Goal: Task Accomplishment & Management: Manage account settings

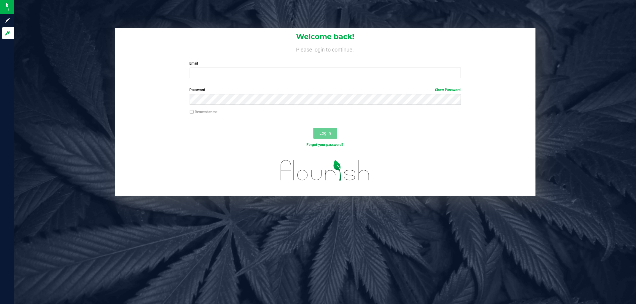
click at [284, 64] on label "Email" at bounding box center [325, 63] width 271 height 5
click at [284, 68] on input "Email" at bounding box center [325, 73] width 271 height 11
click at [313, 128] on button "Log In" at bounding box center [325, 133] width 24 height 11
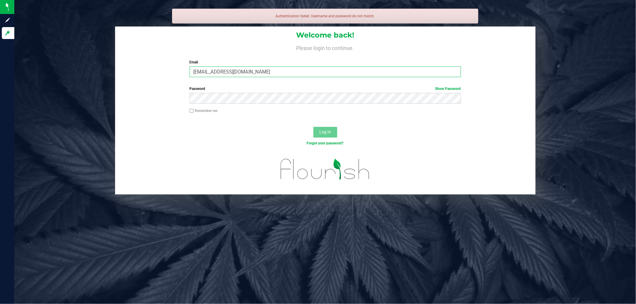
click at [281, 75] on input "Inunez@liveparalle.com" at bounding box center [325, 71] width 271 height 11
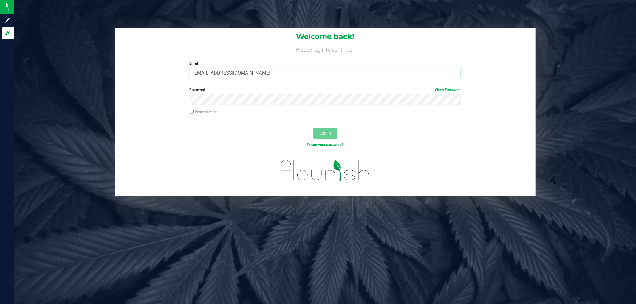
click at [233, 73] on input "Inunez@liveparalle.com" at bounding box center [325, 73] width 271 height 11
type input "Inunez@liveparallel.com"
click at [313, 128] on button "Log In" at bounding box center [325, 133] width 24 height 11
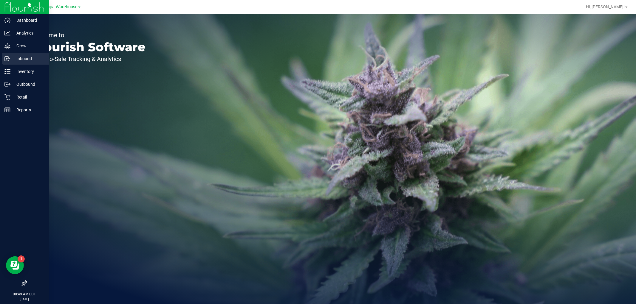
click at [24, 58] on p "Inbound" at bounding box center [28, 58] width 36 height 7
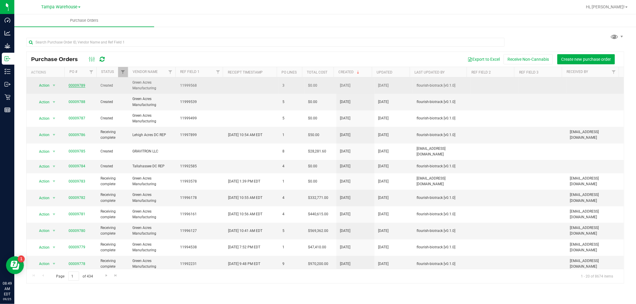
click at [73, 85] on link "00009789" at bounding box center [77, 85] width 17 height 4
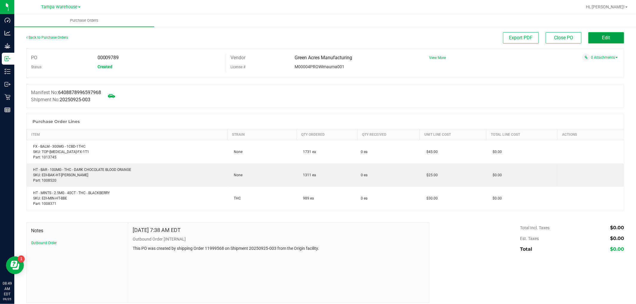
click at [614, 37] on button "Edit" at bounding box center [606, 37] width 36 height 11
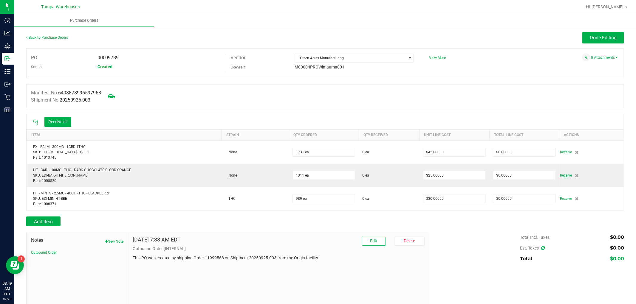
click at [37, 123] on icon at bounding box center [35, 123] width 6 height 6
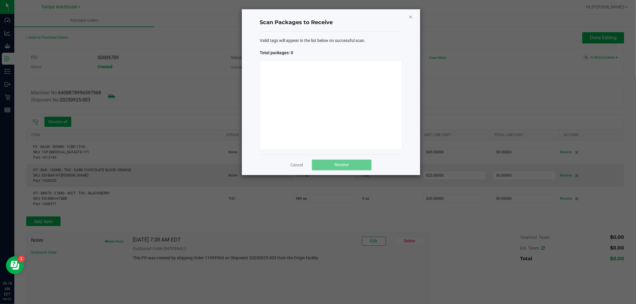
click at [410, 16] on icon "Close" at bounding box center [410, 16] width 4 height 7
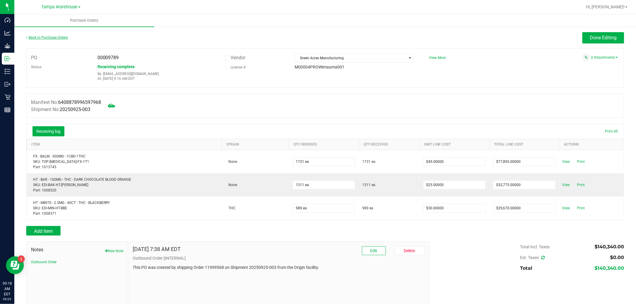
click at [60, 38] on link "Back to Purchase Orders" at bounding box center [47, 37] width 42 height 4
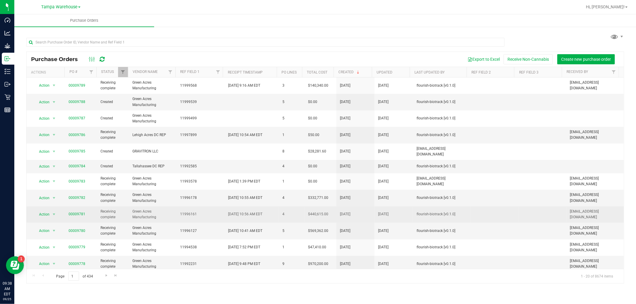
click at [388, 212] on span "[DATE]" at bounding box center [383, 215] width 10 height 6
